Goal: Task Accomplishment & Management: Manage account settings

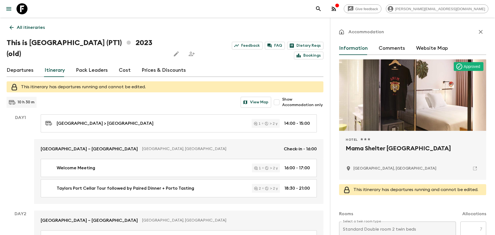
click at [17, 27] on p "All itineraries" at bounding box center [31, 27] width 28 height 7
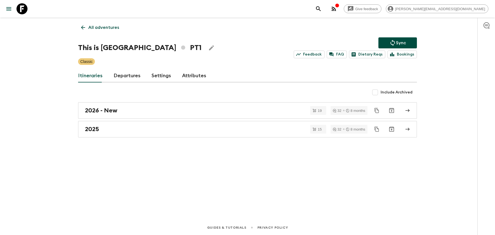
click at [105, 29] on p "All adventures" at bounding box center [103, 27] width 31 height 7
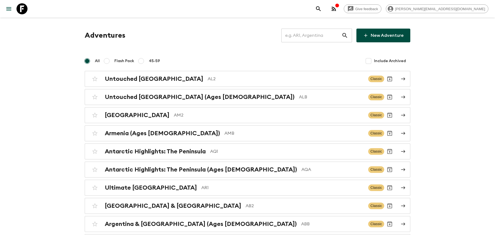
click at [322, 9] on icon "search adventures" at bounding box center [318, 9] width 7 height 7
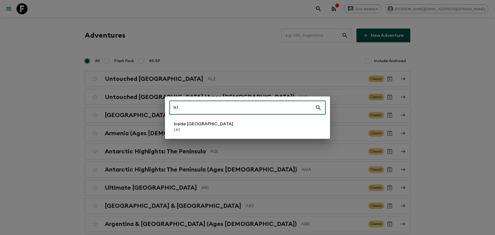
type input "lk1"
click at [294, 122] on li "Inside [GEOGRAPHIC_DATA] LK1" at bounding box center [248, 126] width 156 height 15
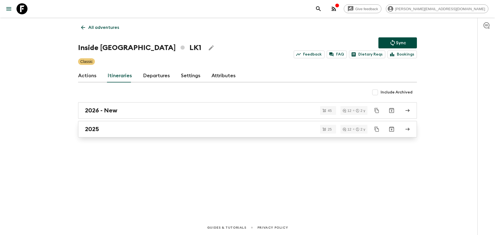
click at [177, 126] on div "2025" at bounding box center [242, 129] width 315 height 7
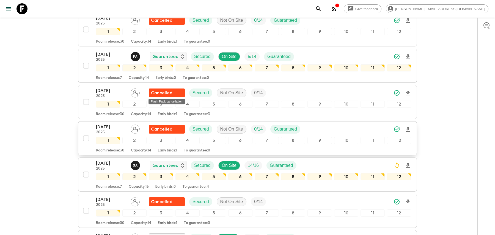
scroll to position [204, 0]
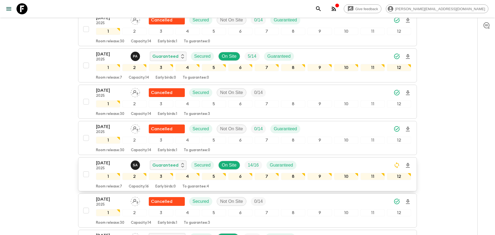
click at [311, 160] on div "[DATE] 2025 S A Guaranteed Secured On Site 14 / 16 Guaranteed" at bounding box center [253, 165] width 315 height 11
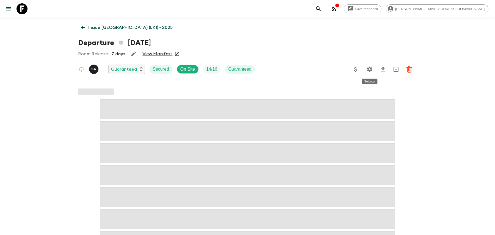
click at [372, 69] on icon "Settings" at bounding box center [369, 69] width 5 height 5
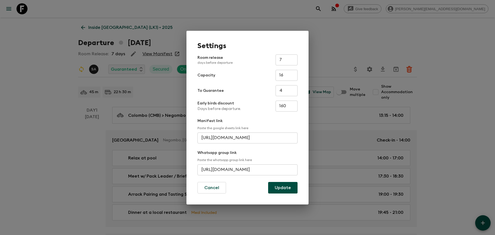
click at [227, 168] on input "[URL][DOMAIN_NAME]" at bounding box center [248, 170] width 100 height 11
paste input "Yxx1KTYFyG6p5pa95"
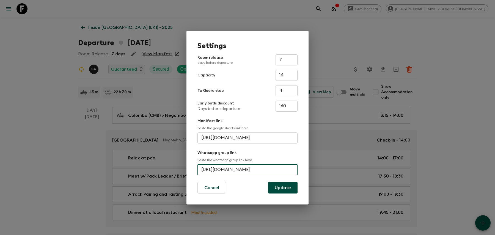
type input "[URL][DOMAIN_NAME]"
click at [281, 187] on button "Update" at bounding box center [282, 188] width 29 height 12
